Goal: Task Accomplishment & Management: Complete application form

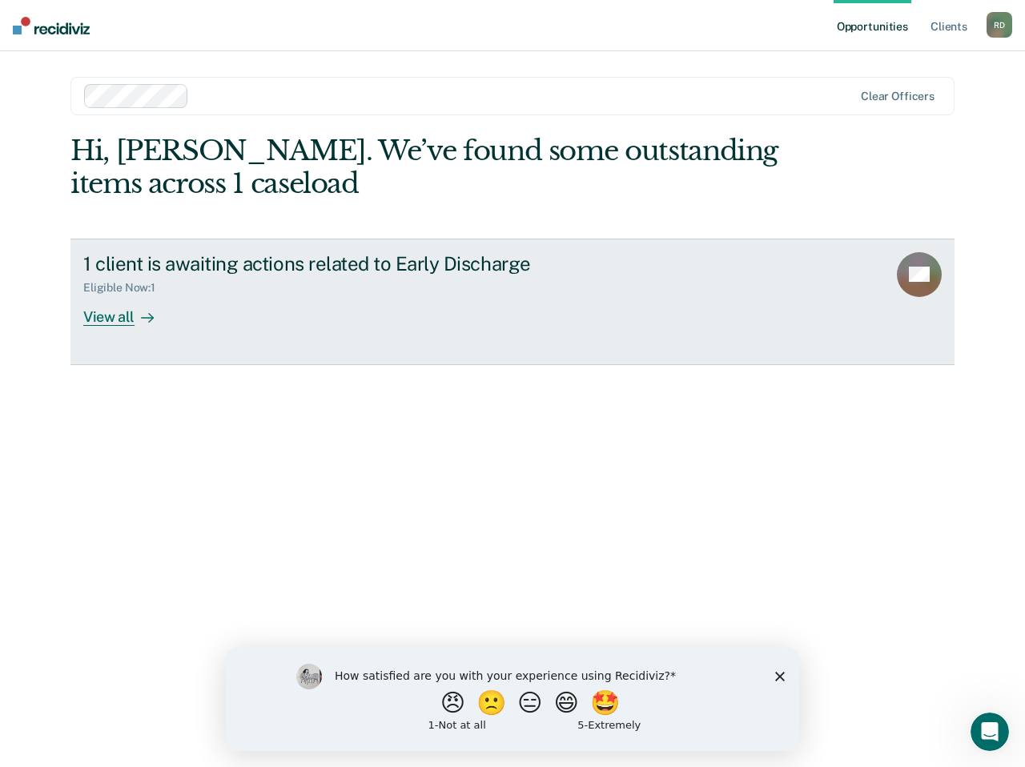
click at [909, 248] on link "1 client is awaiting actions related to Early Discharge Eligible Now : 1 View a…" at bounding box center [512, 302] width 884 height 127
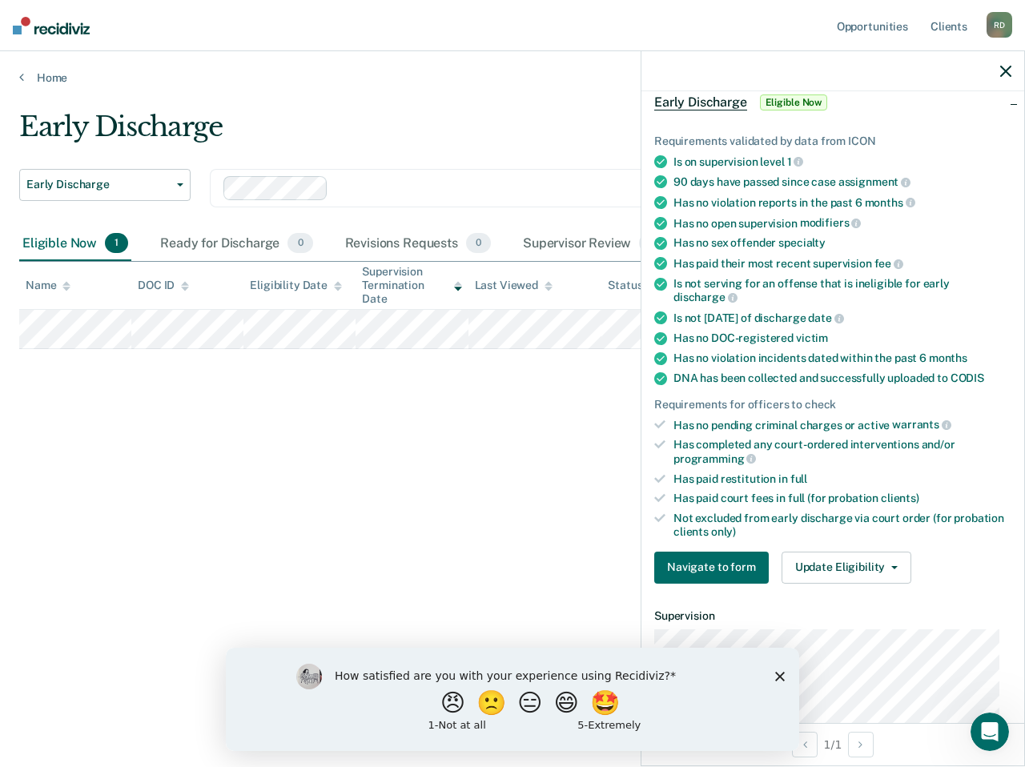
scroll to position [160, 0]
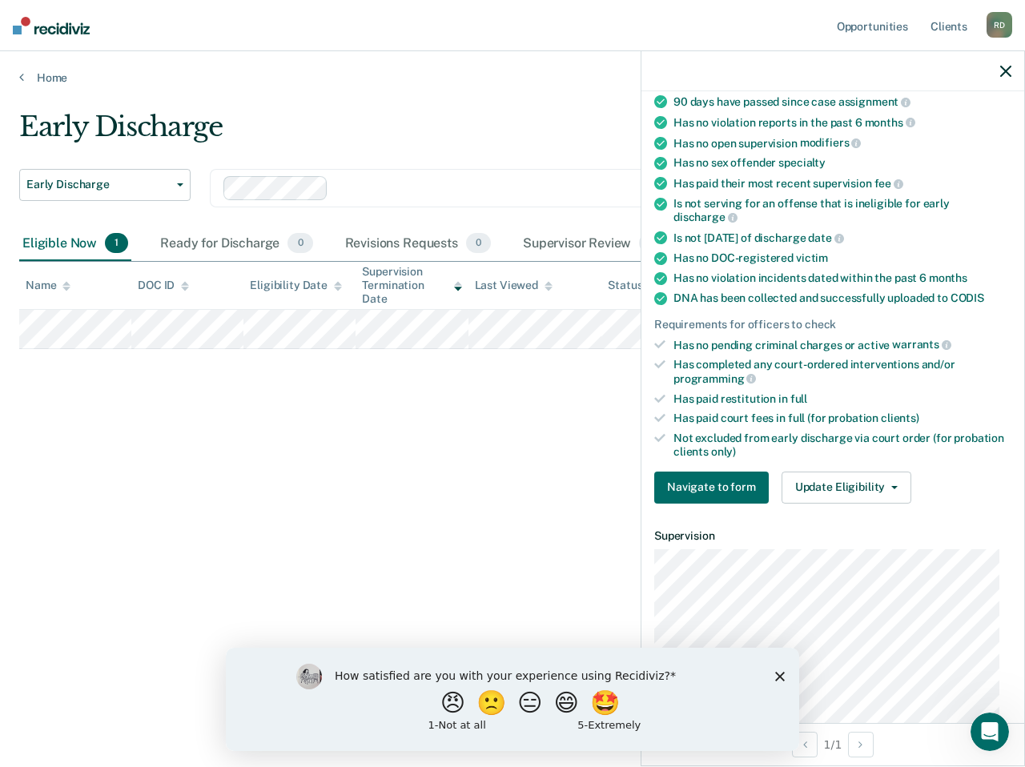
click at [926, 497] on div "Navigate to form Update Eligibility Submit for Supervisor Approval Mark as Inel…" at bounding box center [832, 488] width 357 height 32
click at [877, 484] on button "Update Eligibility" at bounding box center [846, 488] width 130 height 32
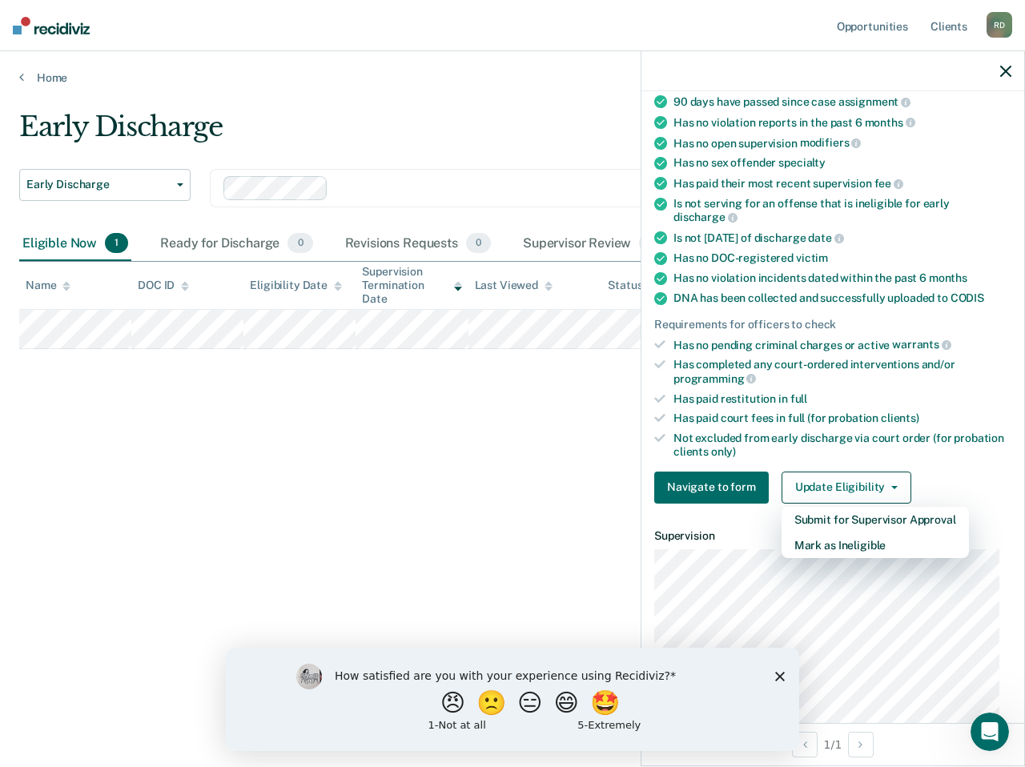
drag, startPoint x: 959, startPoint y: 409, endPoint x: 924, endPoint y: 448, distance: 52.1
click at [947, 424] on ul "Requirements validated by data from ICON Is on supervision level 1 90 days have…" at bounding box center [832, 256] width 357 height 404
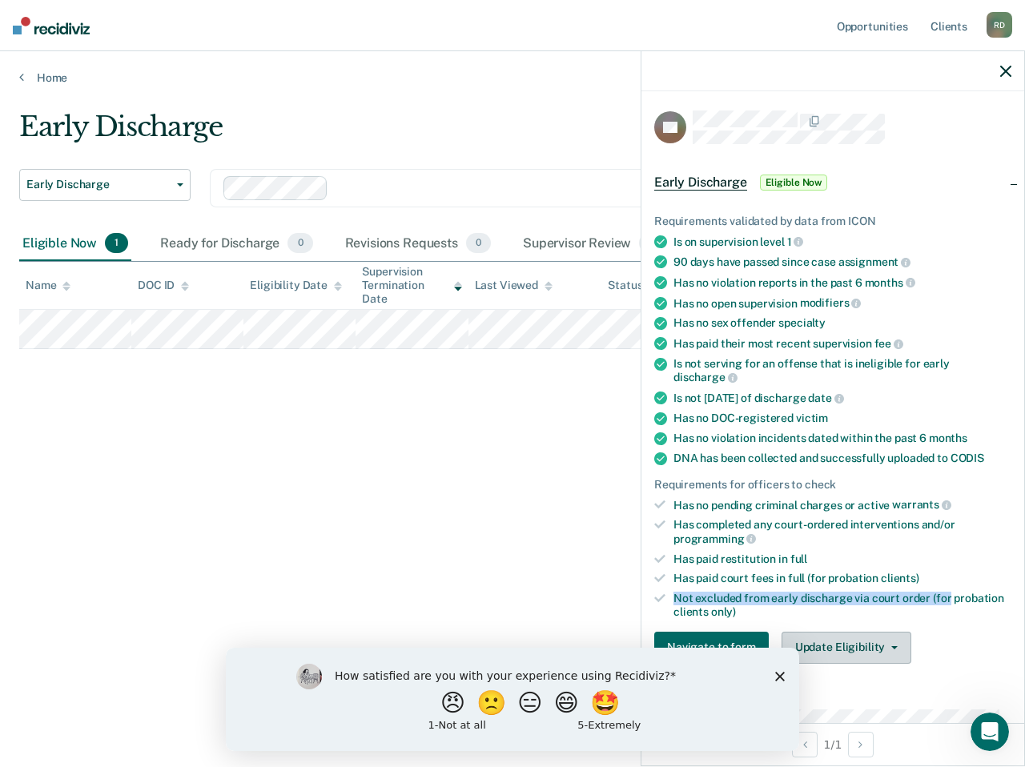
scroll to position [342, 0]
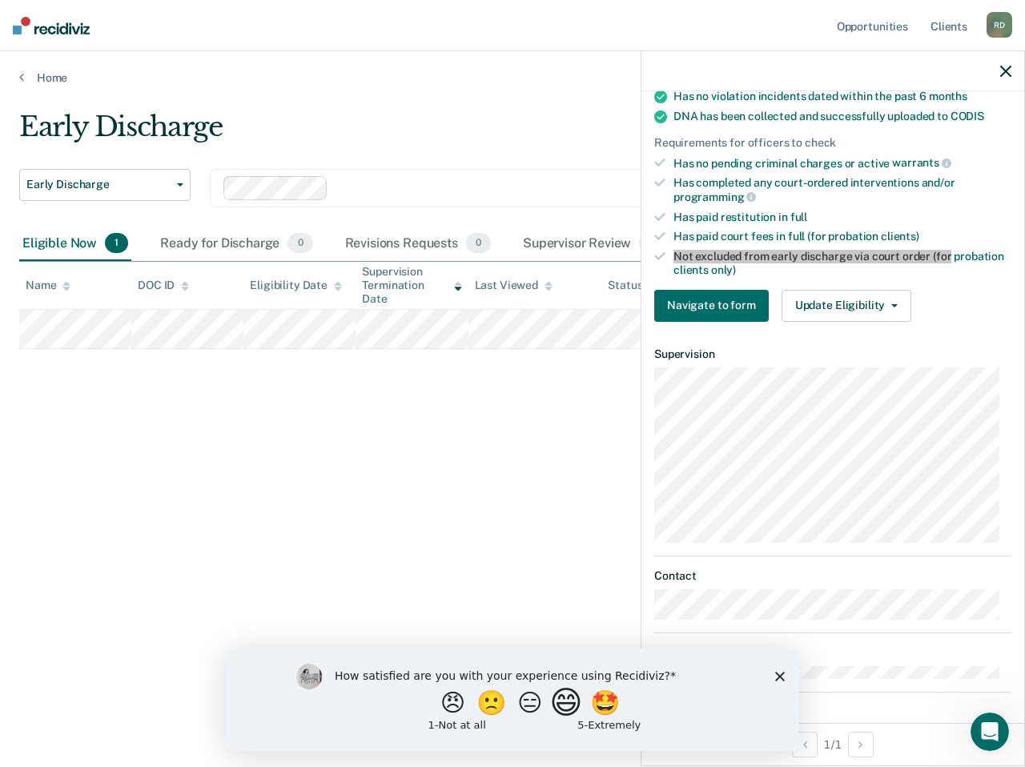
click at [568, 709] on button "😄" at bounding box center [568, 702] width 38 height 32
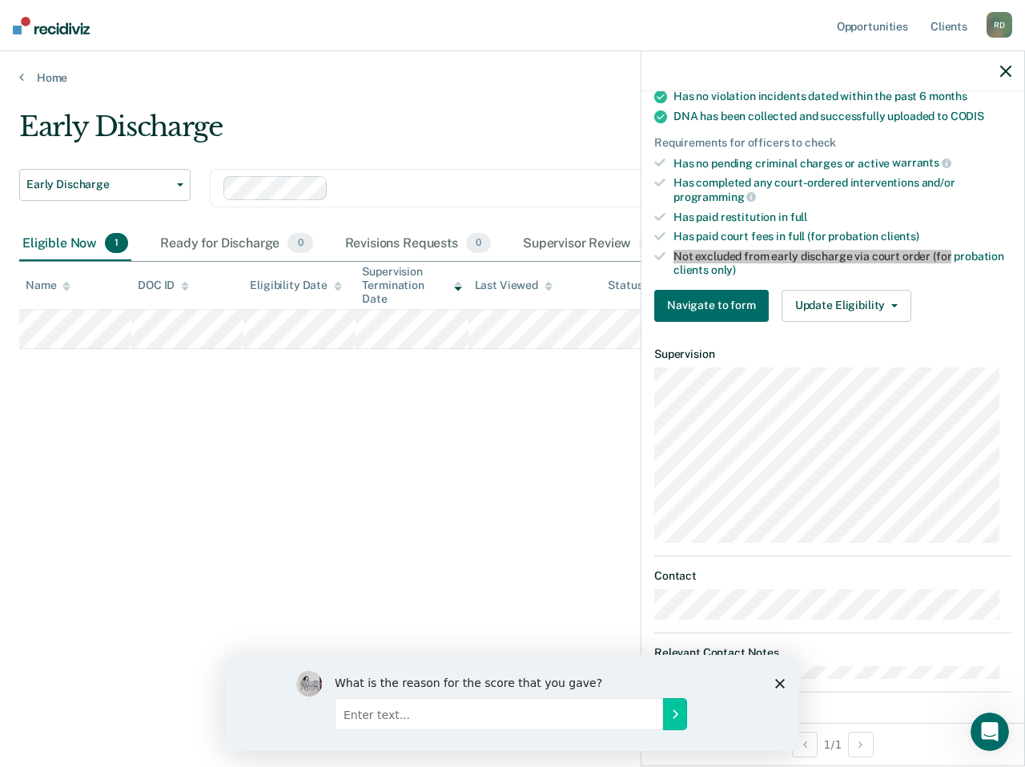
click at [781, 683] on icon "Close survey" at bounding box center [780, 683] width 10 height 10
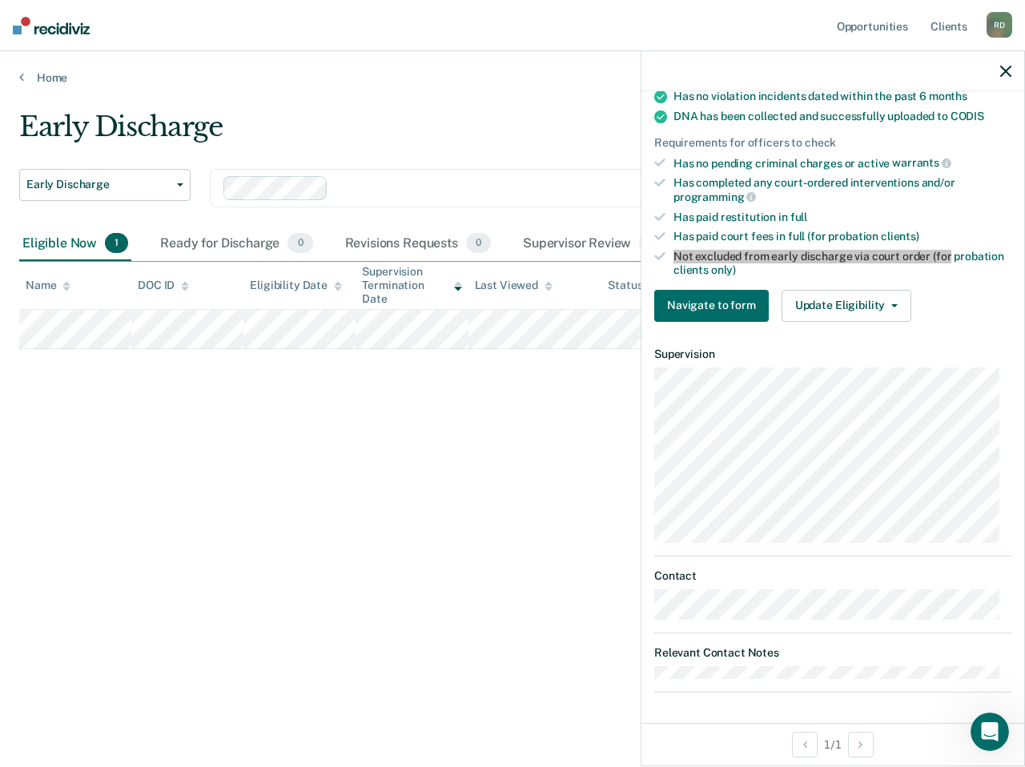
scroll to position [262, 0]
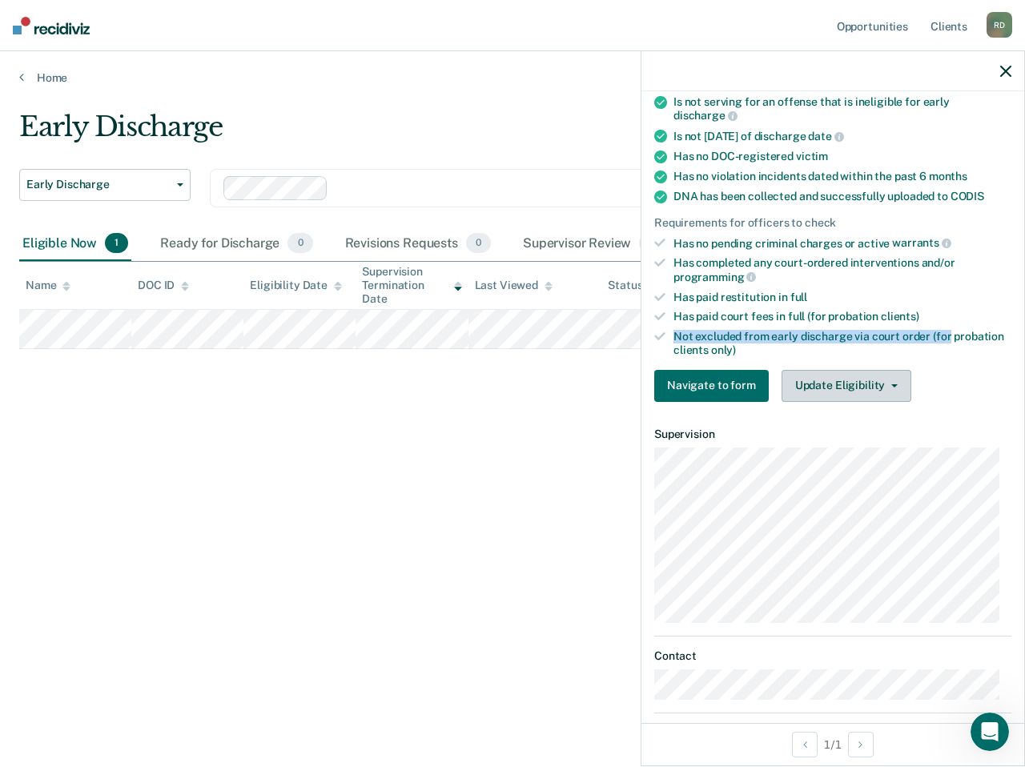
click at [833, 383] on button "Update Eligibility" at bounding box center [846, 386] width 130 height 32
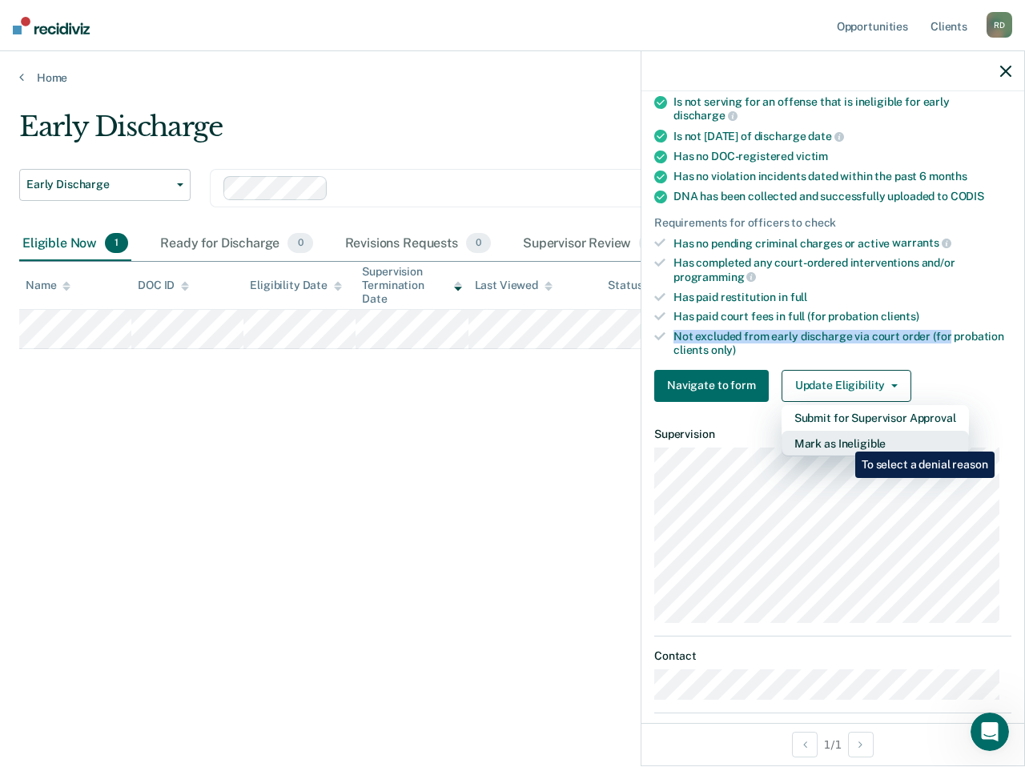
click at [843, 440] on button "Mark as Ineligible" at bounding box center [874, 444] width 187 height 26
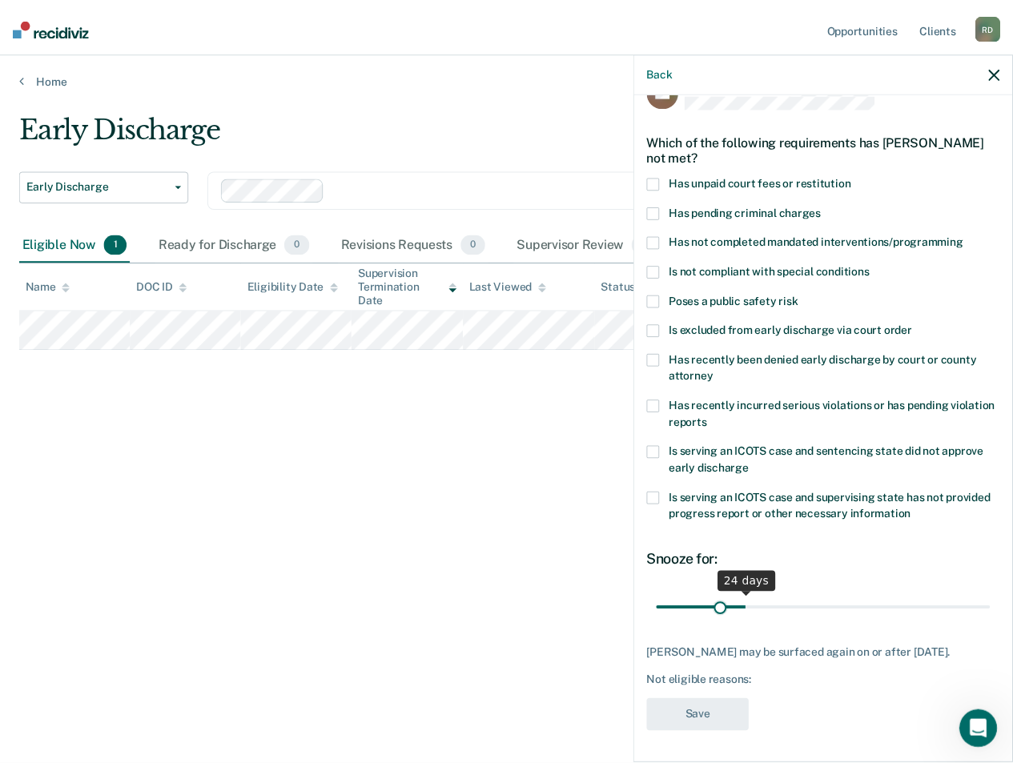
scroll to position [50, 0]
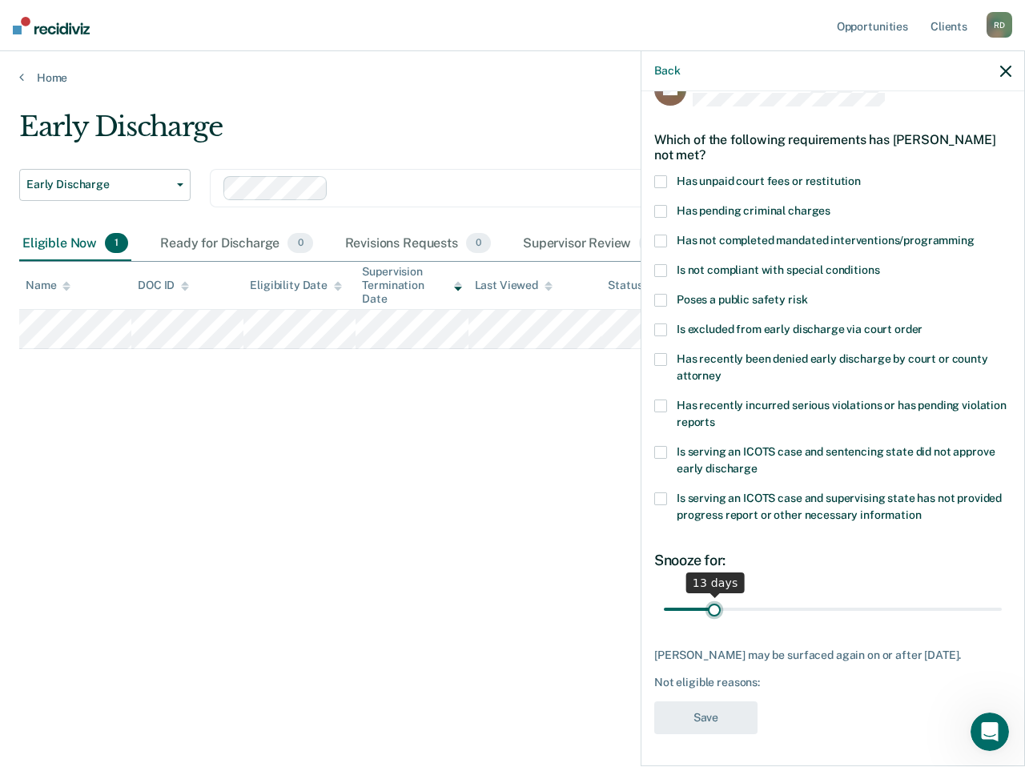
drag, startPoint x: 777, startPoint y: 596, endPoint x: 713, endPoint y: 576, distance: 67.1
click at [713, 595] on input "range" at bounding box center [833, 609] width 338 height 28
type input "14"
click at [869, 629] on div "BB Which of the following requirements has [PERSON_NAME] not met? Has unpaid co…" at bounding box center [832, 408] width 357 height 671
click at [661, 235] on span at bounding box center [660, 241] width 13 height 13
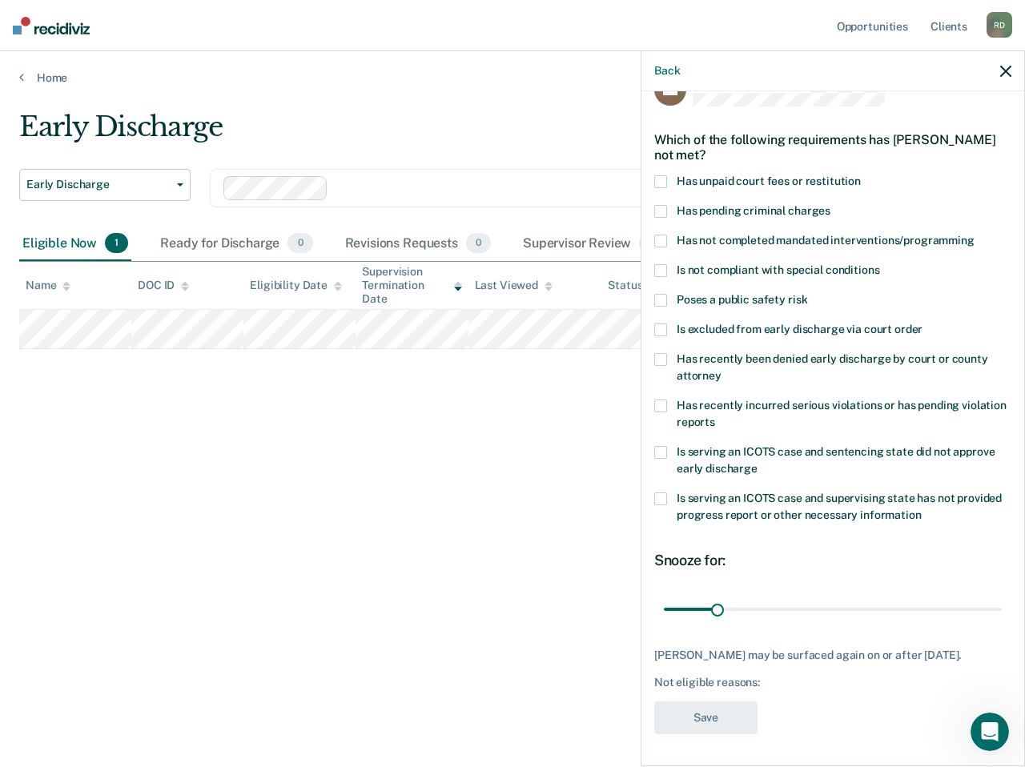
click at [974, 235] on input "Has not completed mandated interventions/programming" at bounding box center [974, 235] width 0 height 0
click at [719, 717] on button "Save" at bounding box center [705, 717] width 103 height 33
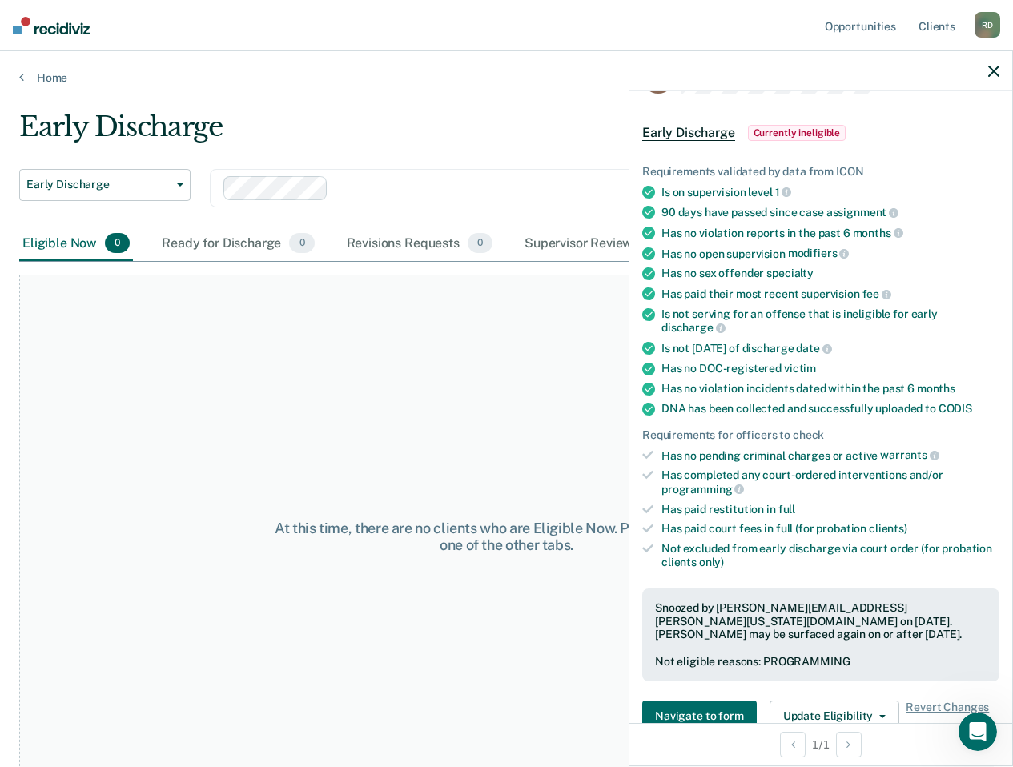
click at [548, 363] on div "At this time, there are no clients who are Eligible Now. Please navigate to one…" at bounding box center [506, 537] width 974 height 524
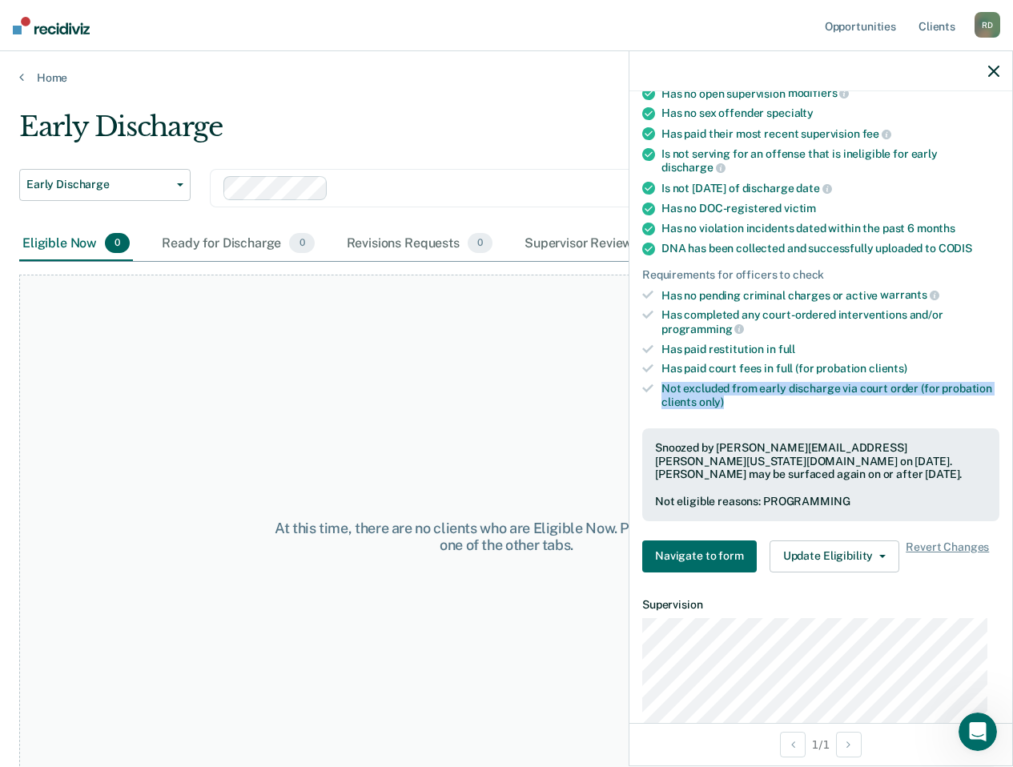
drag, startPoint x: 724, startPoint y: 400, endPoint x: 658, endPoint y: 378, distance: 69.4
click at [658, 378] on ul "Requirements validated by data from ICON Is on supervision level 1 90 days have…" at bounding box center [820, 207] width 357 height 404
click at [745, 410] on div "Requirements validated by data from ICON Is on supervision level 1 90 days have…" at bounding box center [820, 282] width 383 height 606
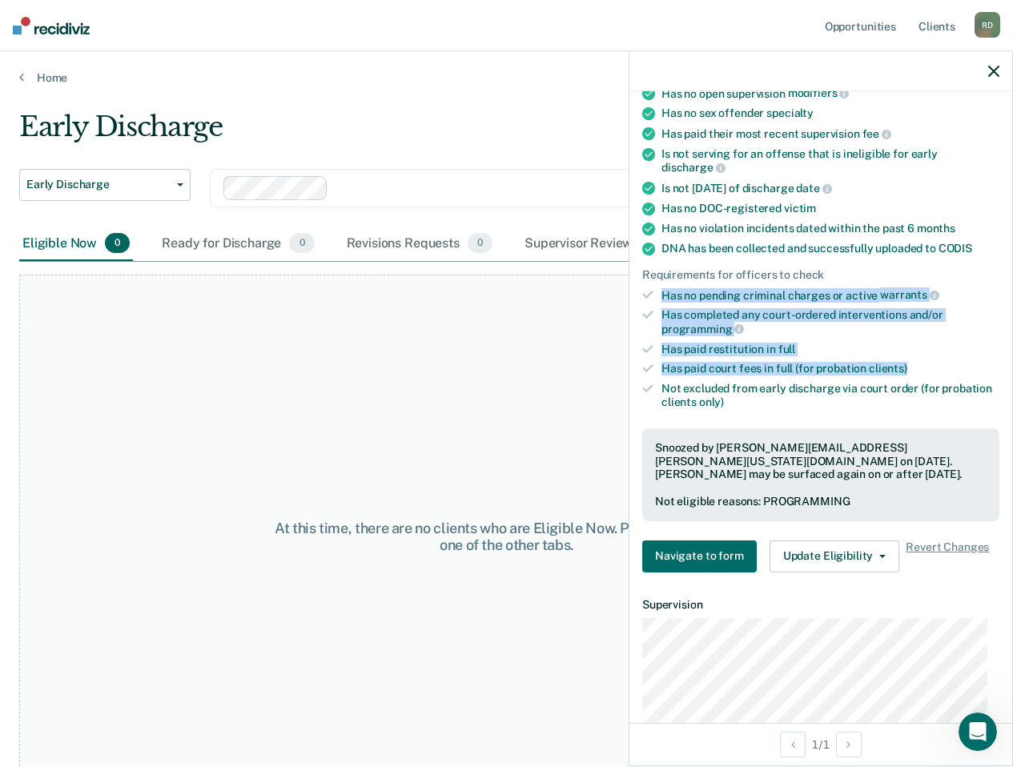
drag, startPoint x: 917, startPoint y: 372, endPoint x: 662, endPoint y: 293, distance: 266.7
click at [662, 293] on ul "Requirements validated by data from ICON Is on supervision level 1 90 days have…" at bounding box center [820, 207] width 357 height 404
click at [873, 343] on div "Has paid restitution in full" at bounding box center [830, 350] width 338 height 14
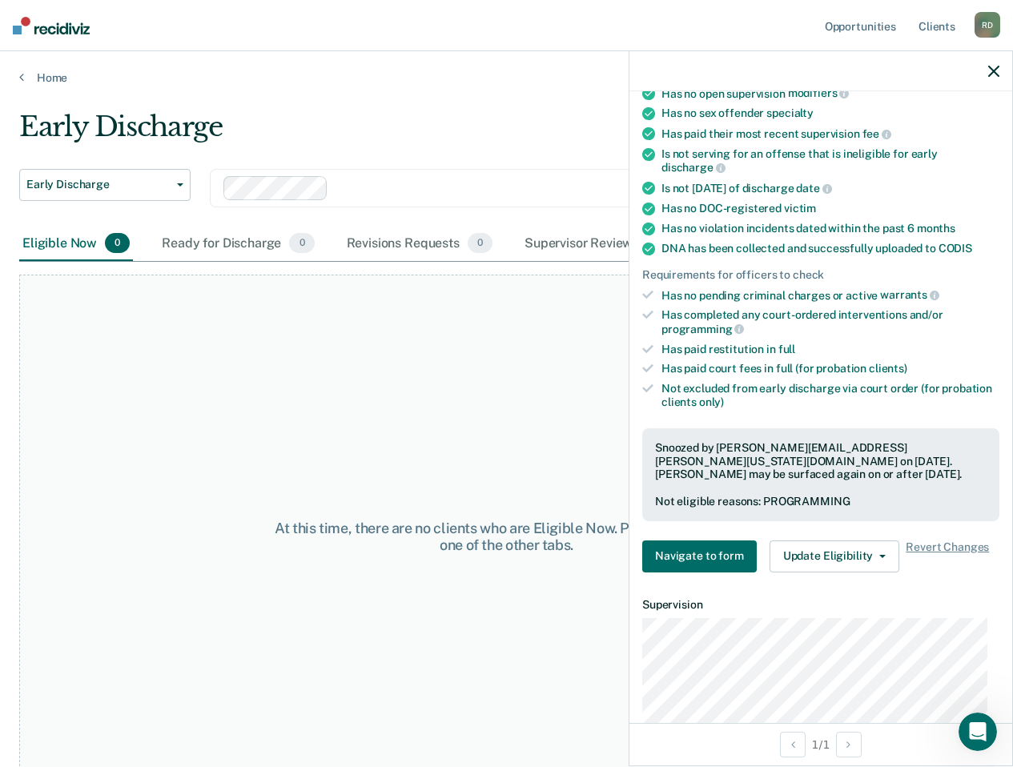
click at [607, 90] on main "Early Discharge Early Discharge Early Discharge Clear officers Eligible Now 0 R…" at bounding box center [506, 423] width 1013 height 677
click at [989, 66] on icon "button" at bounding box center [993, 71] width 11 height 11
